Goal: Task Accomplishment & Management: Use online tool/utility

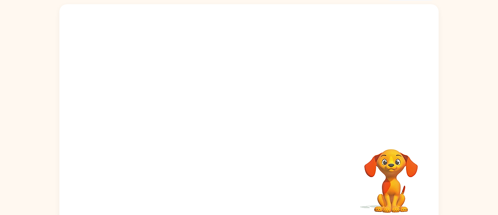
scroll to position [47, 0]
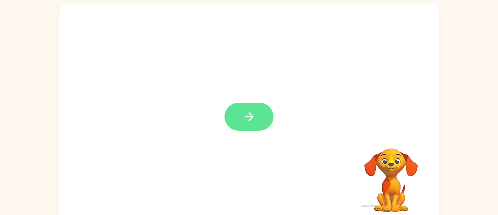
click at [258, 117] on button "button" at bounding box center [249, 117] width 49 height 28
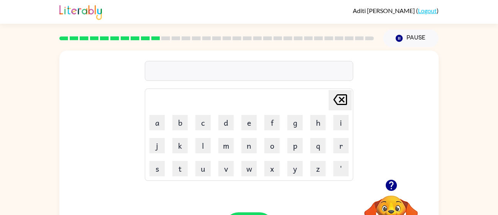
scroll to position [54, 0]
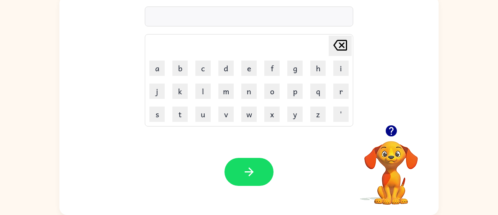
click at [396, 154] on video "Your browser must support playing .mp4 files to use Literably. Please try using…" at bounding box center [391, 167] width 77 height 77
click at [393, 164] on video "Your browser must support playing .mp4 files to use Literably. Please try using…" at bounding box center [391, 167] width 77 height 77
click at [393, 182] on video "Your browser must support playing .mp4 files to use Literably. Please try using…" at bounding box center [391, 167] width 77 height 77
click at [393, 130] on icon "button" at bounding box center [391, 130] width 11 height 11
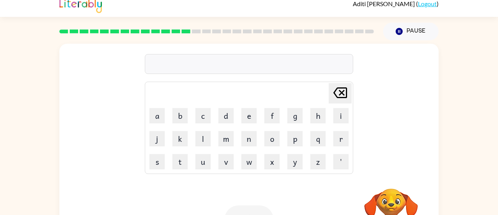
scroll to position [0, 0]
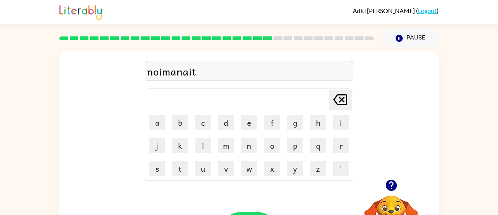
click at [163, 73] on div "noimanait" at bounding box center [249, 71] width 204 height 16
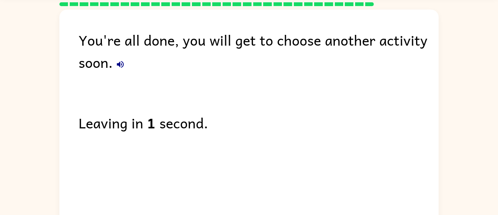
scroll to position [28, 0]
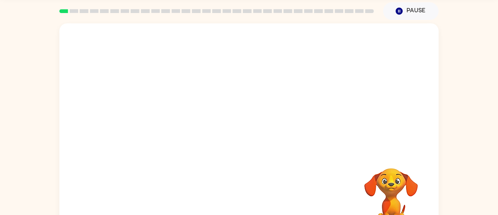
scroll to position [28, 0]
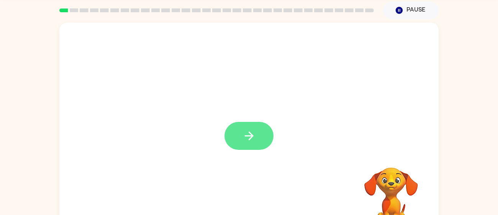
click at [252, 143] on button "button" at bounding box center [249, 136] width 49 height 28
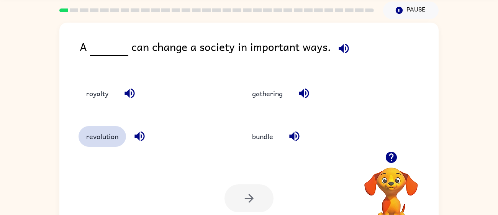
click at [108, 138] on button "revolution" at bounding box center [103, 136] width 48 height 21
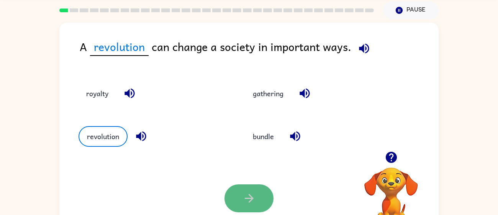
click at [249, 201] on icon "button" at bounding box center [249, 198] width 13 height 13
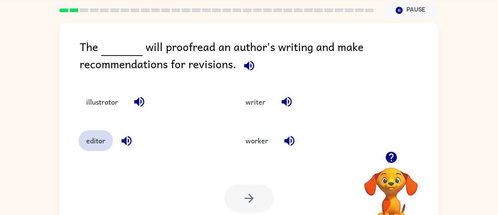
click at [105, 141] on button "editor" at bounding box center [96, 140] width 34 height 21
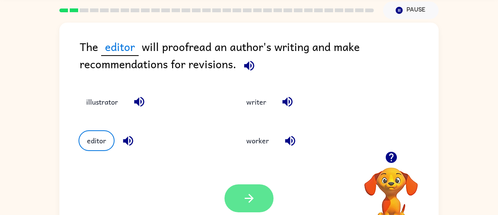
click at [234, 193] on button "button" at bounding box center [249, 198] width 49 height 28
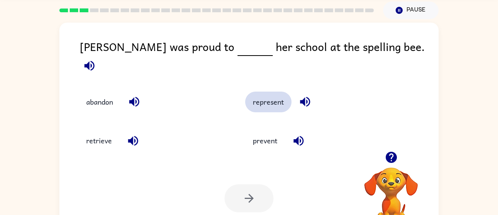
click at [272, 94] on button "represent" at bounding box center [268, 102] width 46 height 21
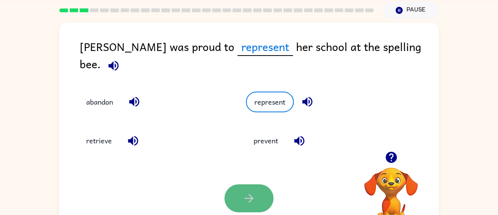
click at [243, 202] on icon "button" at bounding box center [249, 198] width 13 height 13
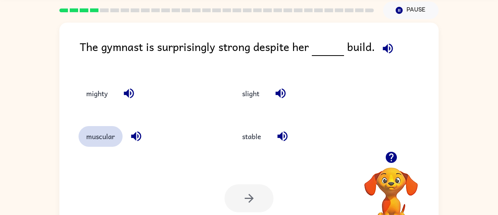
click at [109, 140] on button "muscular" at bounding box center [101, 136] width 44 height 21
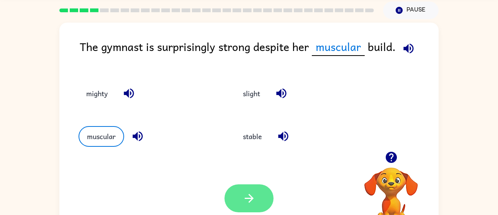
click at [261, 201] on button "button" at bounding box center [249, 198] width 49 height 28
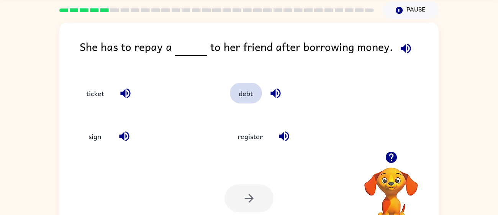
click at [241, 95] on button "debt" at bounding box center [246, 93] width 32 height 21
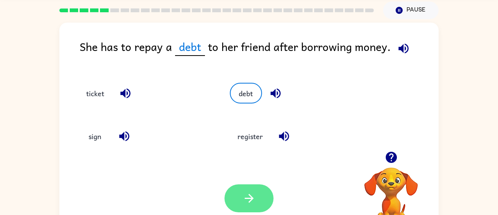
click at [255, 198] on icon "button" at bounding box center [249, 198] width 13 height 13
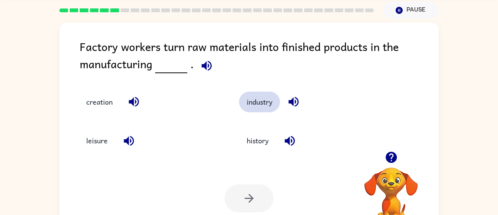
click at [258, 105] on button "industry" at bounding box center [259, 102] width 41 height 21
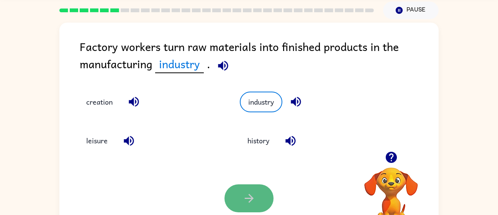
click at [235, 195] on button "button" at bounding box center [249, 198] width 49 height 28
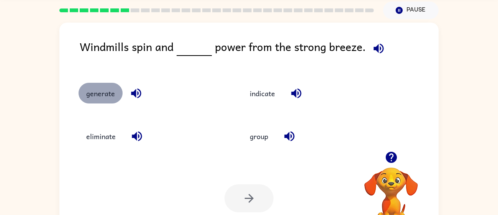
click at [99, 92] on button "generate" at bounding box center [101, 93] width 44 height 21
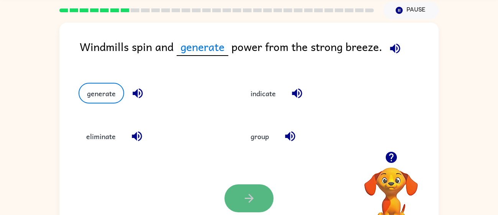
click at [266, 195] on button "button" at bounding box center [249, 198] width 49 height 28
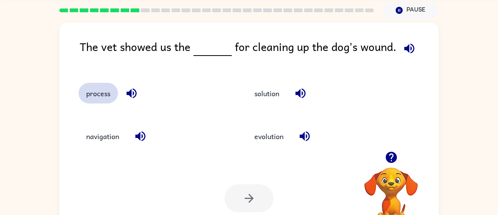
click at [103, 94] on button "process" at bounding box center [98, 93] width 39 height 21
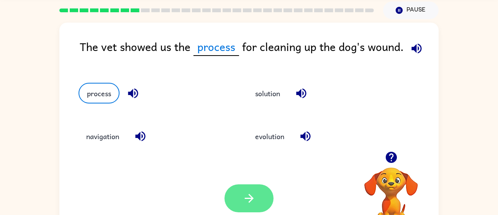
click at [238, 195] on button "button" at bounding box center [249, 198] width 49 height 28
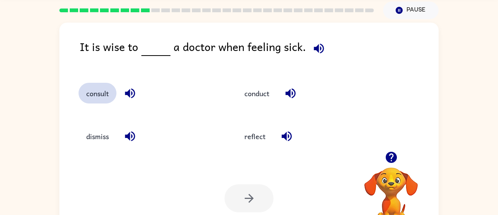
click at [105, 89] on button "consult" at bounding box center [98, 93] width 38 height 21
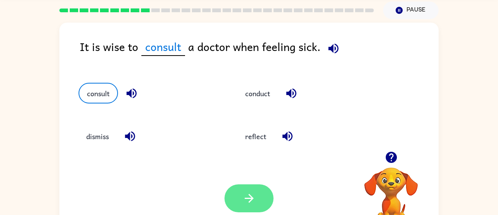
click at [257, 188] on button "button" at bounding box center [249, 198] width 49 height 28
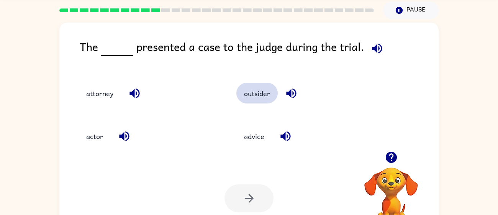
click at [254, 91] on button "outsider" at bounding box center [256, 93] width 41 height 21
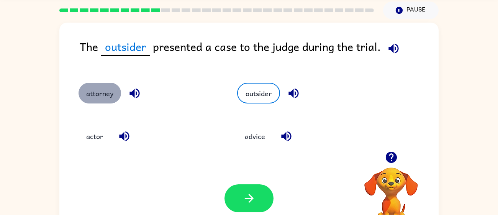
click at [103, 95] on button "attorney" at bounding box center [100, 93] width 43 height 21
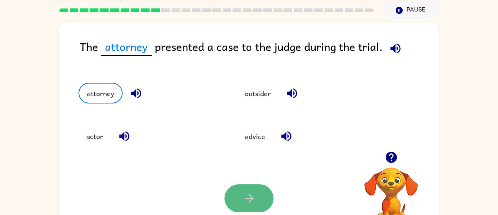
click at [247, 200] on icon "button" at bounding box center [249, 198] width 13 height 13
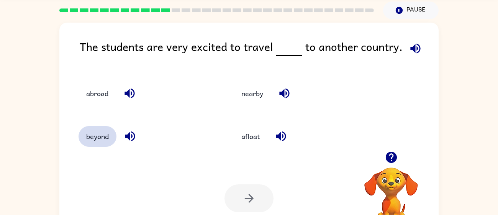
click at [103, 137] on button "beyond" at bounding box center [98, 136] width 38 height 21
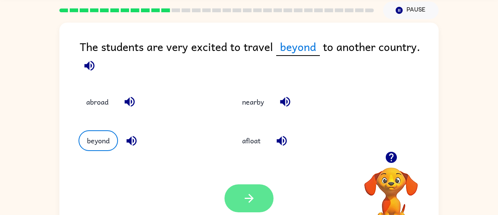
click at [248, 203] on icon "button" at bounding box center [249, 198] width 13 height 13
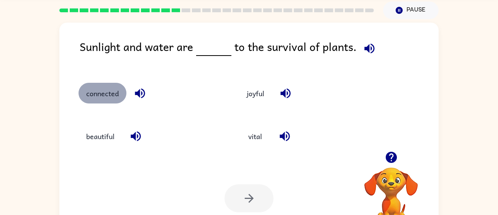
click at [97, 92] on button "connected" at bounding box center [103, 93] width 48 height 21
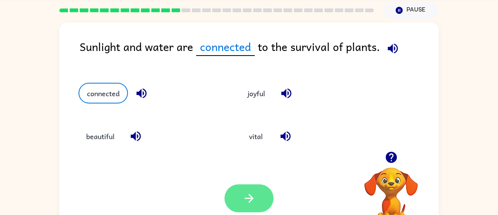
click at [259, 209] on button "button" at bounding box center [249, 198] width 49 height 28
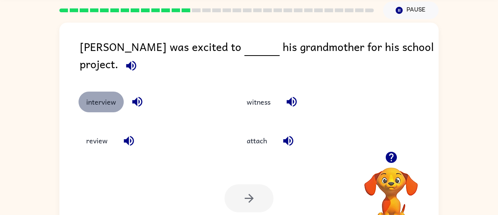
click at [113, 94] on button "interview" at bounding box center [101, 102] width 45 height 21
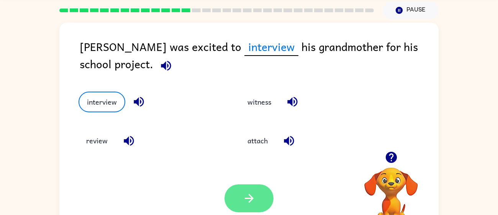
click at [264, 192] on button "button" at bounding box center [249, 198] width 49 height 28
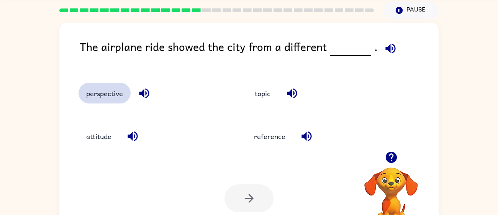
click at [97, 96] on button "perspective" at bounding box center [105, 93] width 52 height 21
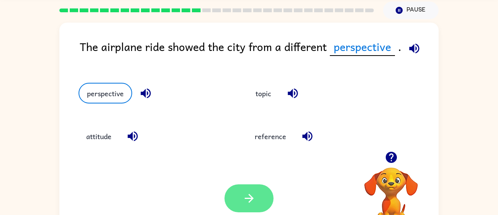
click at [262, 201] on button "button" at bounding box center [249, 198] width 49 height 28
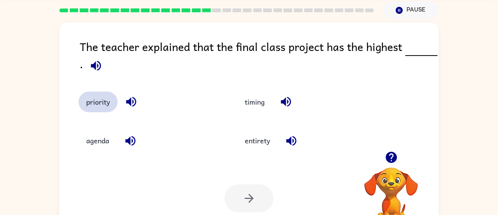
click at [100, 104] on button "priority" at bounding box center [98, 102] width 39 height 21
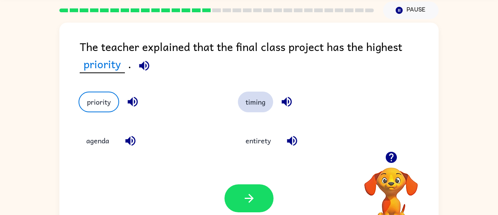
click at [259, 100] on button "timing" at bounding box center [255, 102] width 35 height 21
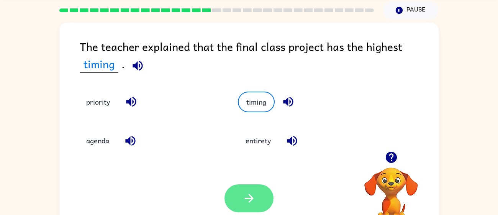
click at [261, 200] on button "button" at bounding box center [249, 198] width 49 height 28
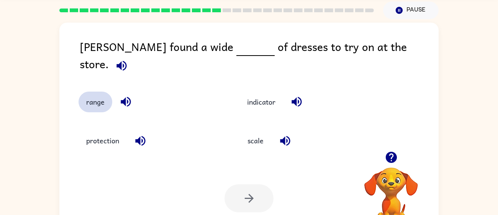
click at [89, 100] on button "range" at bounding box center [96, 102] width 34 height 21
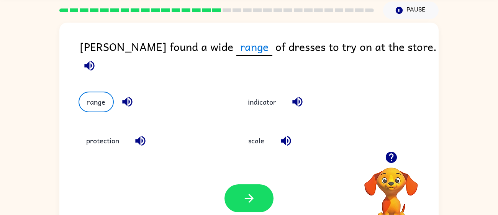
click at [258, 178] on div "Your browser must support playing .mp4 files to use Literably. Please try using…" at bounding box center [248, 198] width 379 height 86
click at [244, 196] on icon "button" at bounding box center [249, 198] width 13 height 13
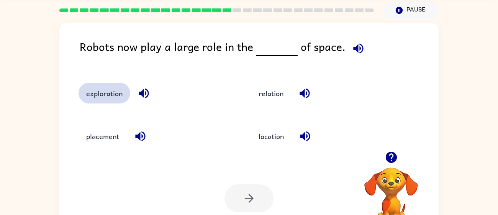
click at [106, 92] on button "exploration" at bounding box center [105, 93] width 52 height 21
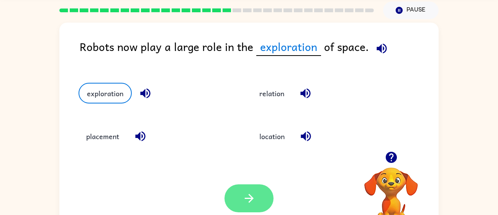
click at [256, 197] on button "button" at bounding box center [249, 198] width 49 height 28
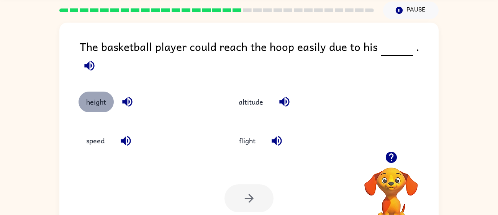
click at [100, 92] on button "height" at bounding box center [96, 102] width 35 height 21
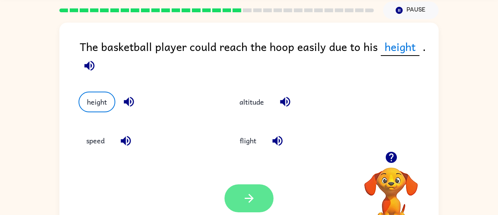
click at [248, 205] on button "button" at bounding box center [249, 198] width 49 height 28
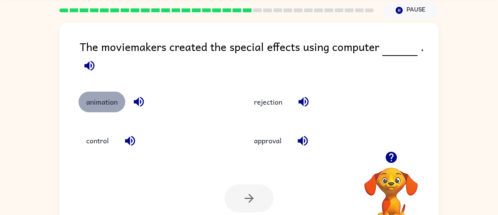
click at [109, 99] on button "animation" at bounding box center [102, 102] width 47 height 21
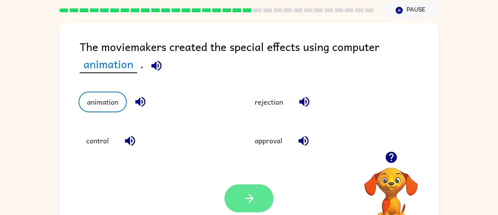
click at [263, 208] on button "button" at bounding box center [249, 198] width 49 height 28
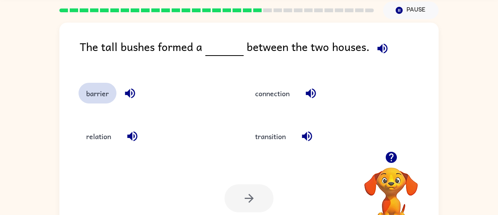
click at [89, 92] on button "barrier" at bounding box center [98, 93] width 38 height 21
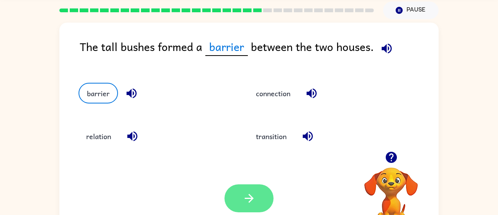
click at [258, 198] on button "button" at bounding box center [249, 198] width 49 height 28
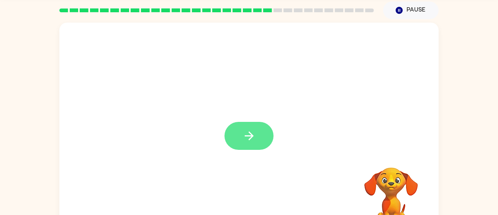
click at [253, 128] on button "button" at bounding box center [249, 136] width 49 height 28
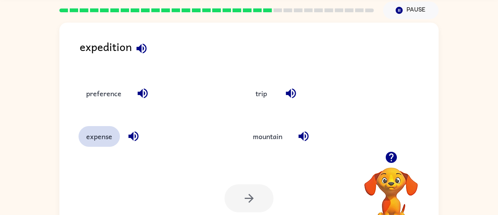
click at [99, 140] on button "expense" at bounding box center [99, 136] width 41 height 21
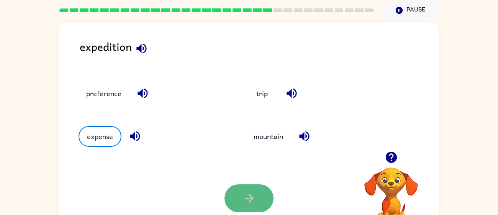
click at [241, 200] on button "button" at bounding box center [249, 198] width 49 height 28
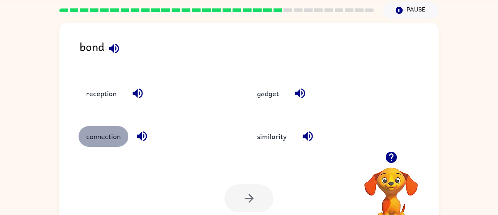
click at [116, 141] on button "connection" at bounding box center [104, 136] width 50 height 21
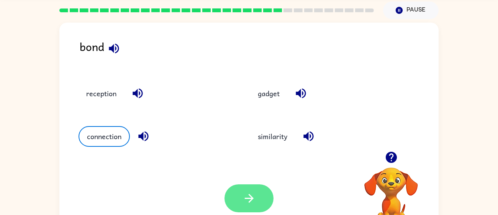
click at [234, 186] on button "button" at bounding box center [249, 198] width 49 height 28
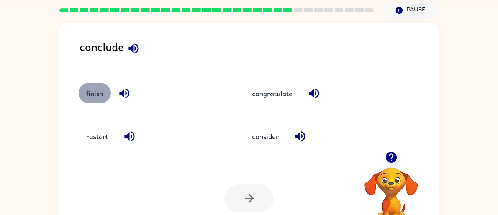
click at [89, 91] on button "finish" at bounding box center [95, 93] width 32 height 21
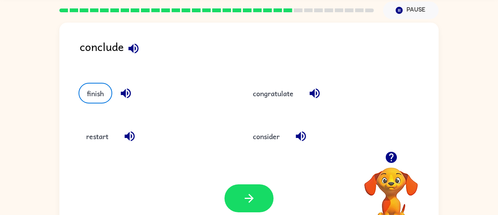
click at [245, 183] on div "Your browser must support playing .mp4 files to use Literably. Please try using…" at bounding box center [248, 198] width 379 height 86
click at [245, 190] on button "button" at bounding box center [249, 198] width 49 height 28
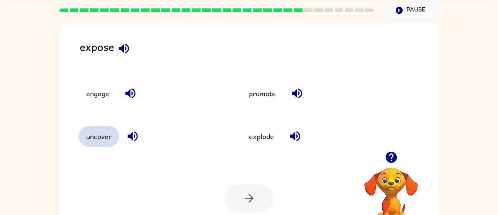
click at [96, 141] on button "uncover" at bounding box center [99, 136] width 41 height 21
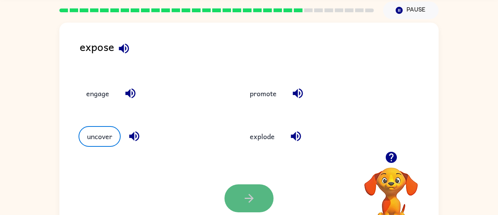
click at [260, 197] on button "button" at bounding box center [249, 198] width 49 height 28
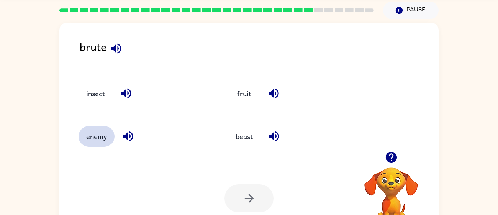
click at [94, 139] on button "enemy" at bounding box center [97, 136] width 36 height 21
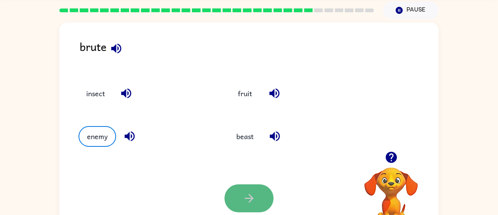
click at [255, 197] on icon "button" at bounding box center [249, 198] width 13 height 13
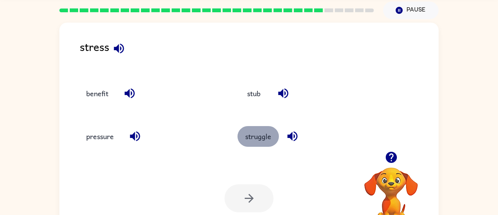
click at [263, 136] on button "struggle" at bounding box center [258, 136] width 41 height 21
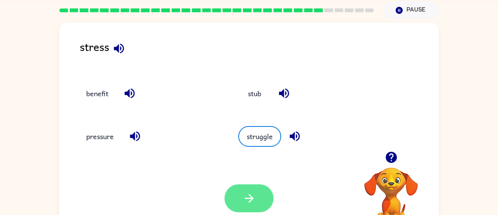
click at [253, 185] on button "button" at bounding box center [249, 198] width 49 height 28
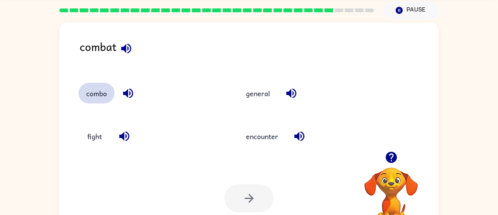
click at [104, 94] on button "combo" at bounding box center [97, 93] width 36 height 21
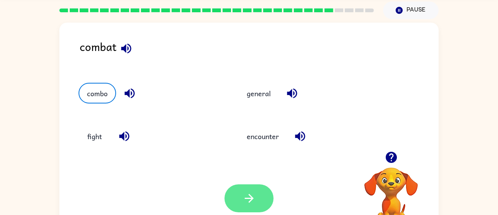
click at [238, 200] on button "button" at bounding box center [249, 198] width 49 height 28
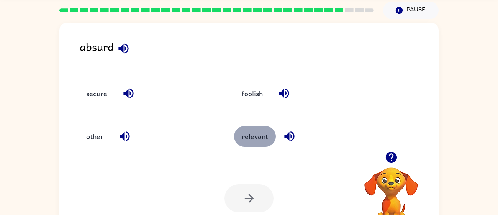
click at [250, 142] on button "relevant" at bounding box center [255, 136] width 42 height 21
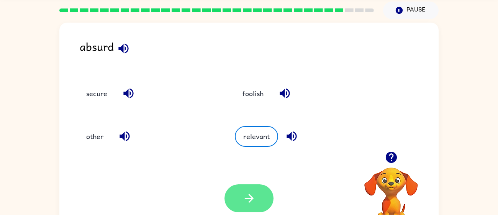
click at [249, 192] on icon "button" at bounding box center [249, 198] width 13 height 13
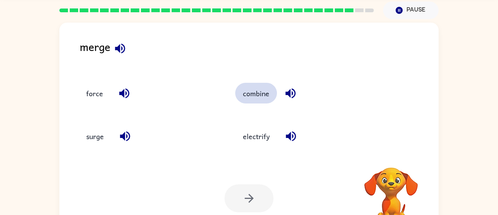
click at [251, 89] on button "combine" at bounding box center [256, 93] width 42 height 21
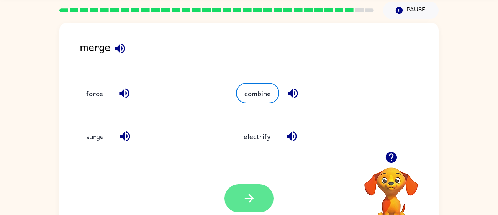
click at [249, 201] on icon "button" at bounding box center [249, 198] width 9 height 9
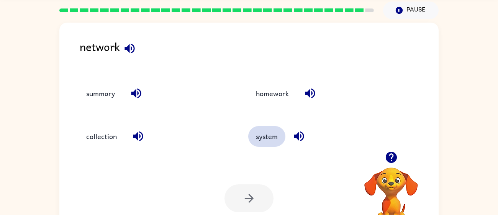
click at [271, 139] on button "system" at bounding box center [266, 136] width 37 height 21
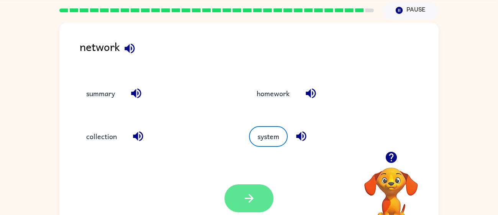
click at [245, 201] on icon "button" at bounding box center [249, 198] width 13 height 13
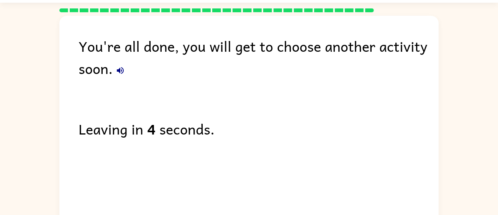
scroll to position [41, 0]
